Goal: Transaction & Acquisition: Download file/media

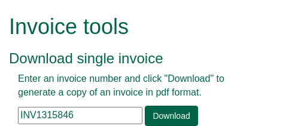
scroll to position [60, 0]
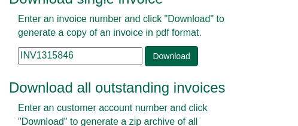
click at [0, 54] on html "Invoice tools Download single invoice Enter an invoice number and click "Downlo…" at bounding box center [149, 87] width 298 height 295
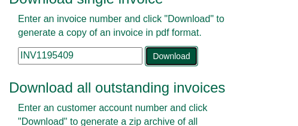
click at [169, 55] on link "Download" at bounding box center [171, 56] width 53 height 20
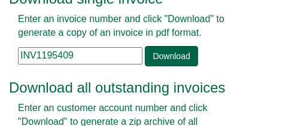
drag, startPoint x: 77, startPoint y: 54, endPoint x: -45, endPoint y: 48, distance: 122.2
click at [0, 48] on html "Invoice tools Download single invoice Enter an invoice number and click "Downlo…" at bounding box center [149, 87] width 298 height 295
paste input "252237"
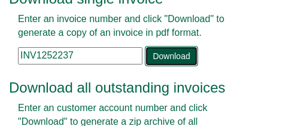
click at [168, 56] on link "Download" at bounding box center [171, 56] width 53 height 20
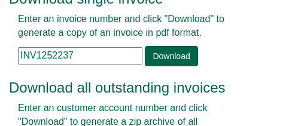
drag, startPoint x: 79, startPoint y: 56, endPoint x: -15, endPoint y: 50, distance: 94.1
click at [0, 50] on html "Invoice tools Download single invoice Enter an invoice number and click "Downlo…" at bounding box center [149, 87] width 298 height 295
paste input "66460"
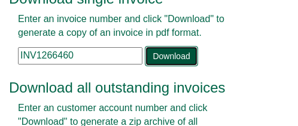
click at [170, 59] on link "Download" at bounding box center [171, 56] width 53 height 20
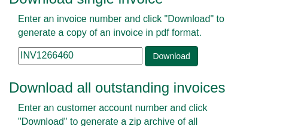
drag, startPoint x: 84, startPoint y: 54, endPoint x: -155, endPoint y: 53, distance: 239.8
click at [0, 53] on html "Invoice tools Download single invoice Enter an invoice number and click "Downlo…" at bounding box center [149, 87] width 298 height 295
paste input "8487"
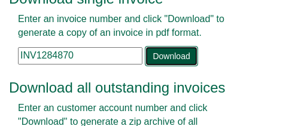
click at [170, 51] on link "Download" at bounding box center [171, 56] width 53 height 20
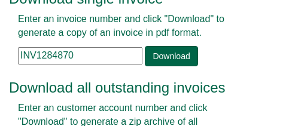
drag, startPoint x: 88, startPoint y: 53, endPoint x: -56, endPoint y: 56, distance: 144.7
click at [0, 56] on html "Invoice tools Download single invoice Enter an invoice number and click "Downlo…" at bounding box center [149, 87] width 298 height 295
paste input "304112"
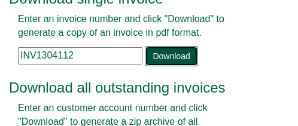
click at [179, 56] on link "Download" at bounding box center [171, 56] width 53 height 20
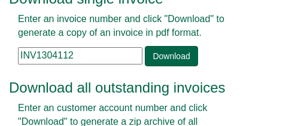
drag, startPoint x: 84, startPoint y: 56, endPoint x: -54, endPoint y: 54, distance: 138.1
click at [0, 54] on html "Invoice tools Download single invoice Enter an invoice number and click "Downlo…" at bounding box center [149, 87] width 298 height 295
paste input "8074"
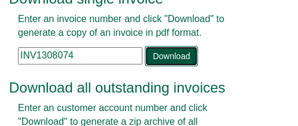
click at [177, 53] on link "Download" at bounding box center [171, 56] width 53 height 20
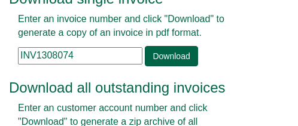
drag, startPoint x: 83, startPoint y: 53, endPoint x: -71, endPoint y: 54, distance: 153.7
click at [0, 54] on html "Invoice tools Download single invoice Enter an invoice number and click "Downlo…" at bounding box center [149, 87] width 298 height 295
paste input "10091"
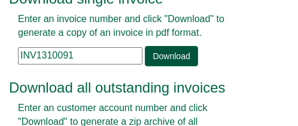
type input "INV1310091"
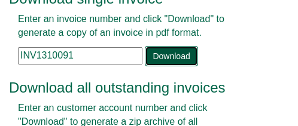
click at [173, 55] on link "Download" at bounding box center [171, 56] width 53 height 20
